Goal: Task Accomplishment & Management: Manage account settings

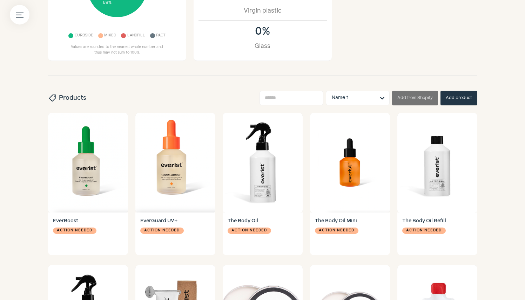
scroll to position [176, 0]
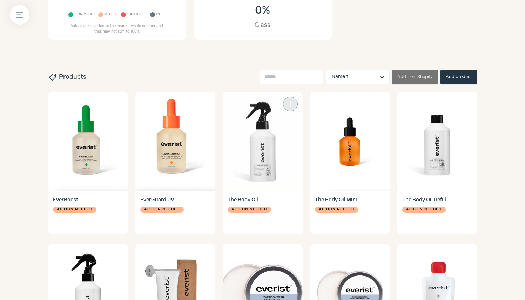
click at [256, 149] on img at bounding box center [263, 142] width 80 height 100
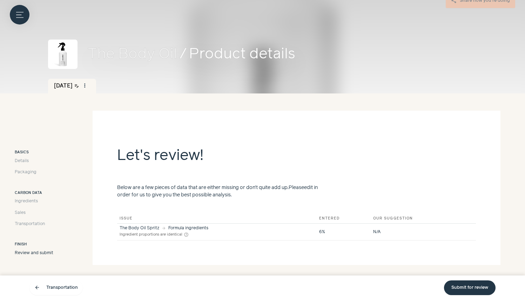
scroll to position [21, 0]
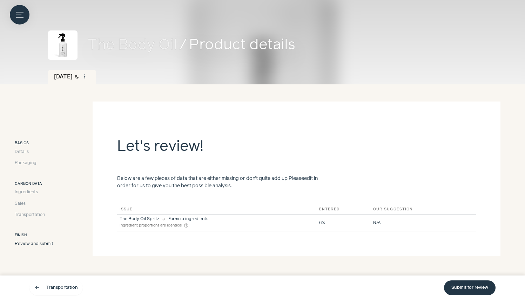
click at [168, 221] on div "Formula ingredients" at bounding box center [188, 219] width 40 height 4
click at [16, 154] on span "Details" at bounding box center [22, 152] width 14 height 6
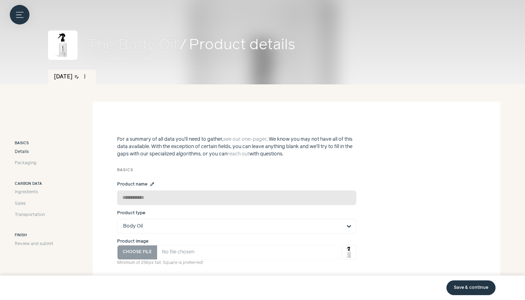
click at [15, 144] on h3 "Basics" at bounding box center [34, 144] width 39 height 6
click at [19, 166] on span "Packaging" at bounding box center [26, 163] width 22 height 6
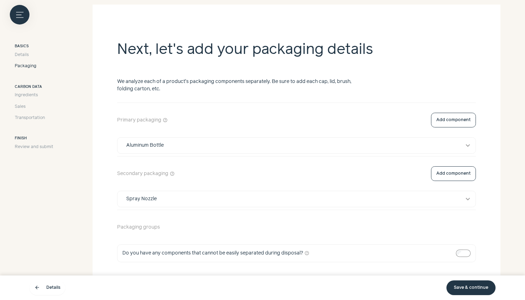
scroll to position [122, 0]
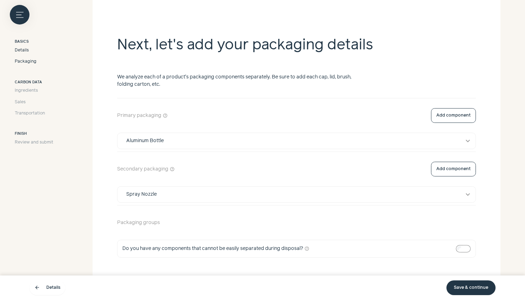
click at [28, 49] on link "Details" at bounding box center [34, 50] width 39 height 6
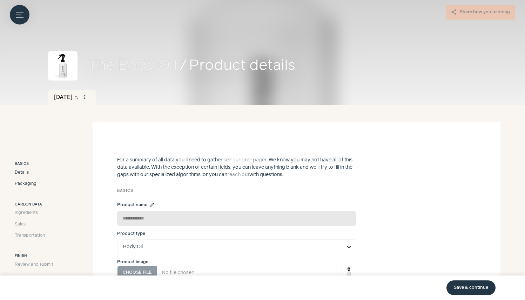
click at [27, 183] on span "Packaging" at bounding box center [26, 184] width 22 height 6
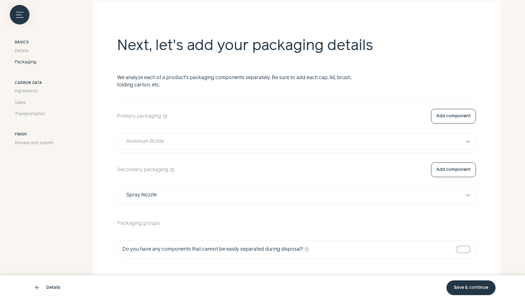
scroll to position [122, 0]
click at [197, 142] on div "Aluminum Bottle" at bounding box center [289, 140] width 337 height 7
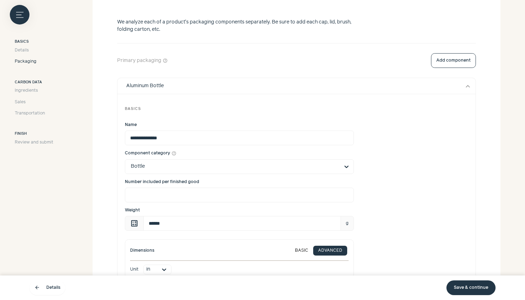
scroll to position [257, 0]
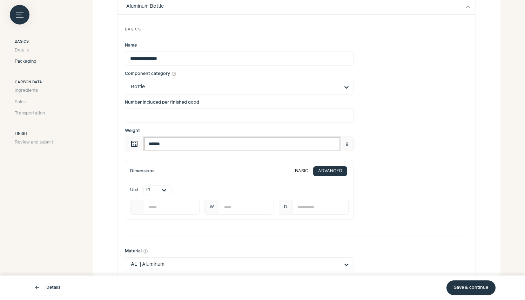
click at [173, 145] on input "******" at bounding box center [241, 144] width 197 height 15
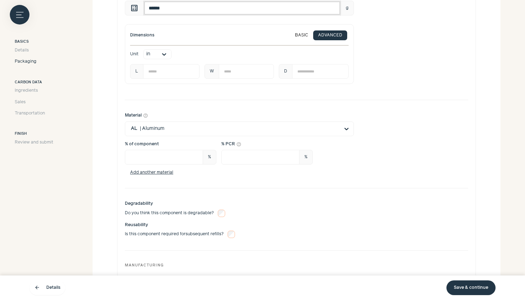
scroll to position [398, 0]
